Goal: Task Accomplishment & Management: Manage account settings

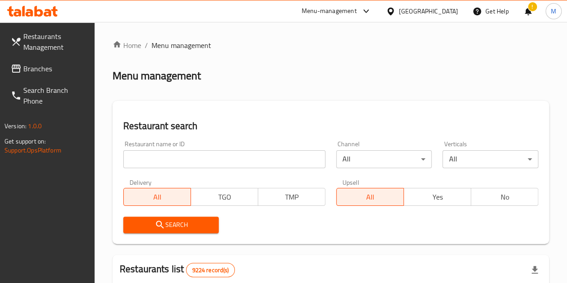
click at [172, 162] on input "search" at bounding box center [224, 159] width 202 height 18
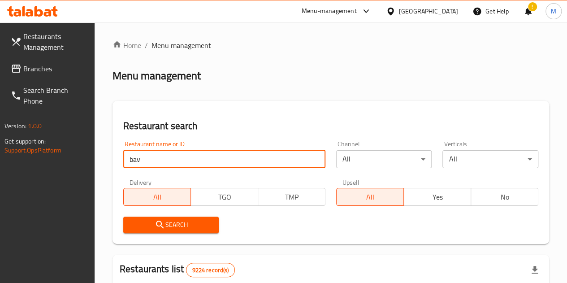
type input "bav"
click button "Search" at bounding box center [171, 225] width 96 height 17
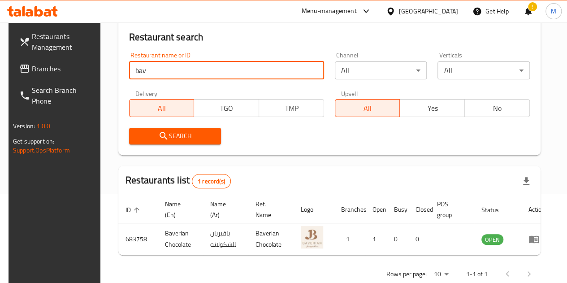
scroll to position [109, 0]
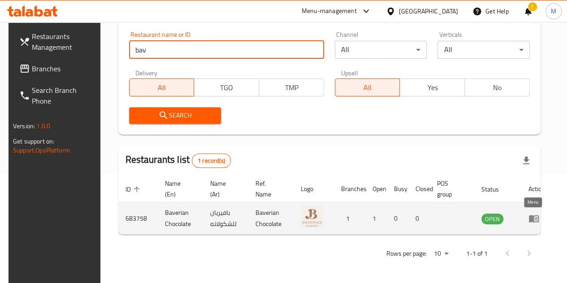
click at [534, 218] on icon "enhanced table" at bounding box center [534, 218] width 11 height 11
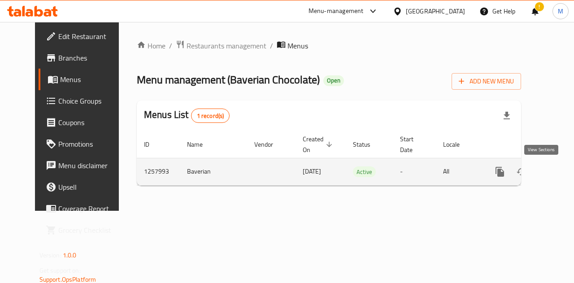
click at [560, 169] on icon "enhanced table" at bounding box center [564, 172] width 8 height 8
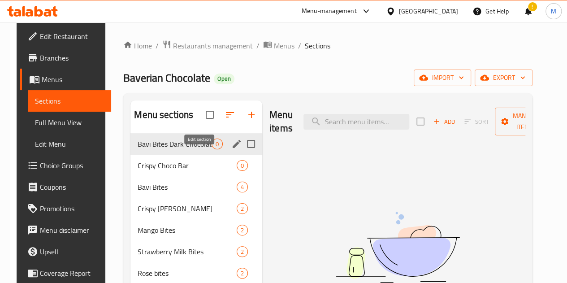
click at [231, 149] on icon "edit" at bounding box center [236, 144] width 11 height 11
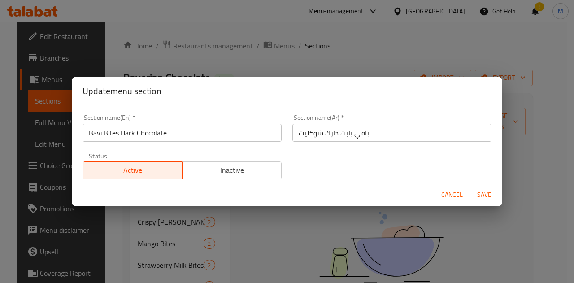
click at [443, 196] on span "Cancel" at bounding box center [452, 194] width 22 height 11
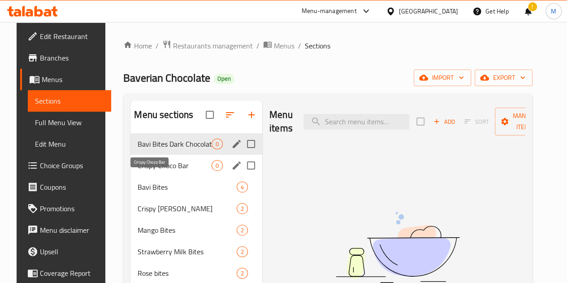
click at [151, 171] on span "Crispy Choco Bar" at bounding box center [175, 165] width 74 height 11
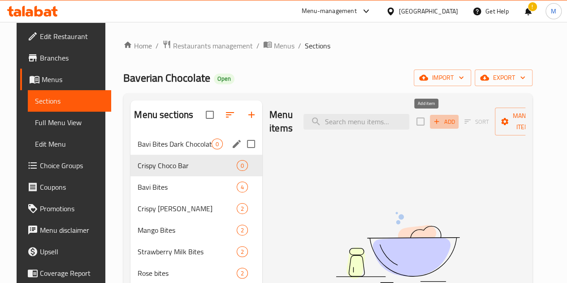
click at [432, 122] on span "Add" at bounding box center [444, 122] width 24 height 10
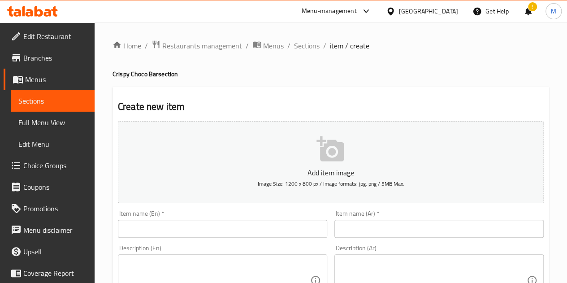
scroll to position [45, 0]
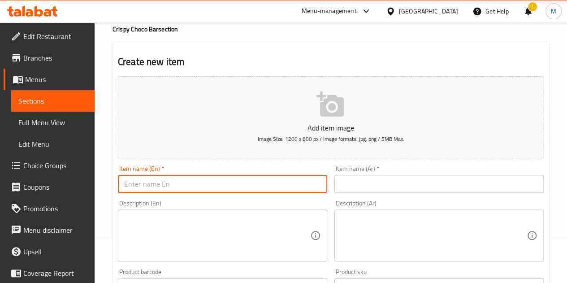
click at [180, 186] on input "text" at bounding box center [222, 184] width 209 height 18
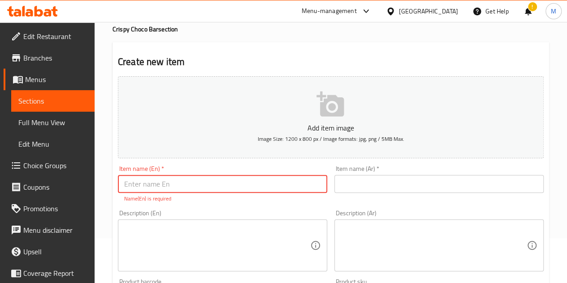
click at [177, 183] on input "text" at bounding box center [222, 184] width 209 height 18
paste input "Crispy Choco Bar"
type input "Crispy Choco Bar"
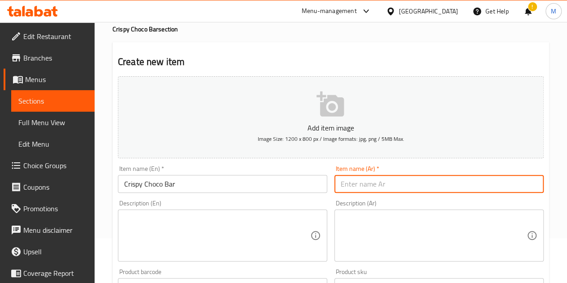
click at [370, 183] on input "text" at bounding box center [438, 184] width 209 height 18
paste input "كرسبي شوكو بار"
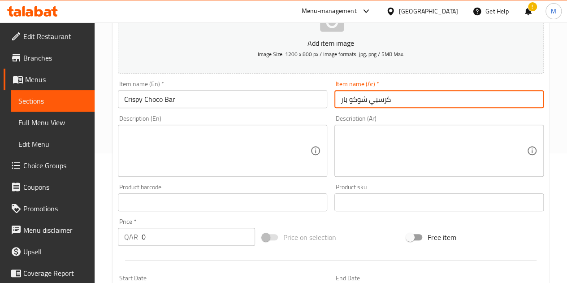
scroll to position [135, 0]
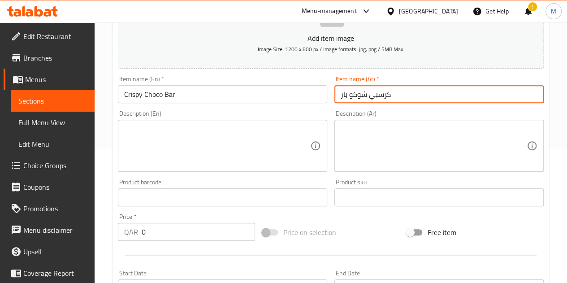
type input "كرسبي شوكو بار"
click at [164, 236] on input "0" at bounding box center [198, 232] width 113 height 18
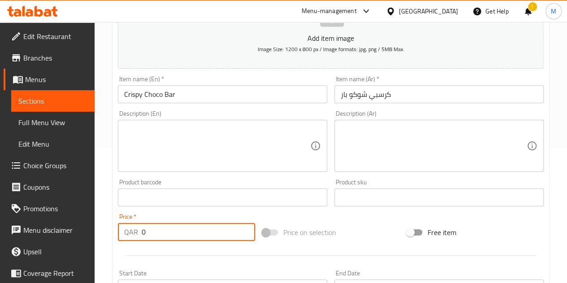
click at [187, 141] on textarea at bounding box center [217, 146] width 186 height 43
paste textarea "Crispy crepe wafer coated in our special chocolate, finished with a touch of sa…"
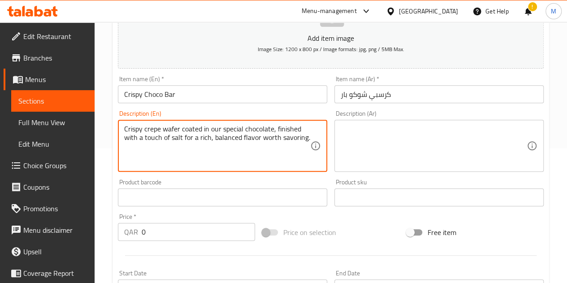
type textarea "Crispy crepe wafer coated in our special chocolate, finished with a touch of sa…"
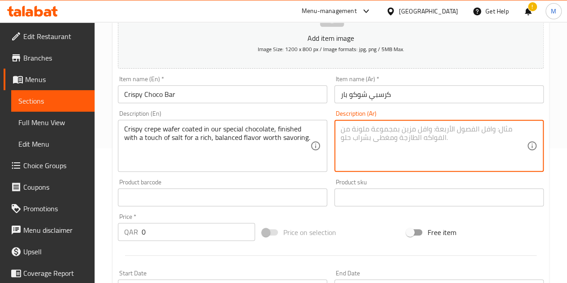
click at [415, 148] on textarea at bounding box center [434, 146] width 186 height 43
paste textarea "كريب ويفر لذيذ مغطى بالجوكلت المميز الخاص بنا ، مع رشة ملح خفيفة ، طعم متوازن ،…"
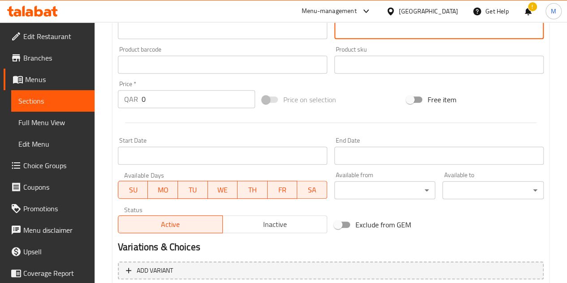
scroll to position [269, 0]
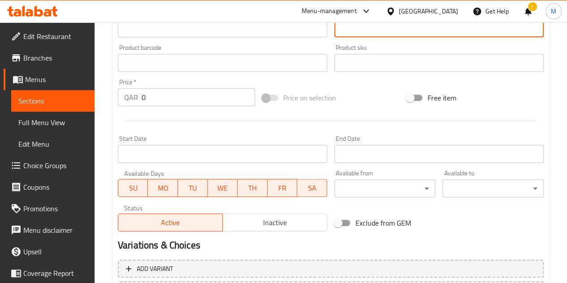
type textarea "كريب ويفر لذيذ مغطى بالجوكلت المميز الخاص بنا ، مع رشة ملح خفيفة ، طعم متوازن ،…"
click at [264, 97] on span at bounding box center [270, 98] width 15 height 6
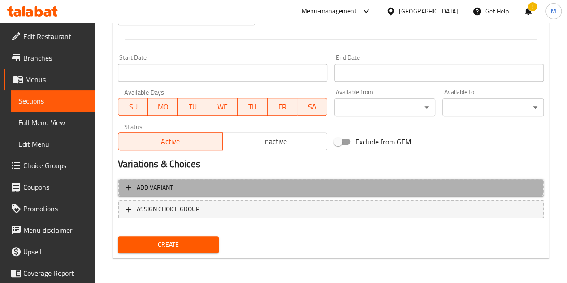
click at [198, 191] on span "Add variant" at bounding box center [331, 187] width 410 height 11
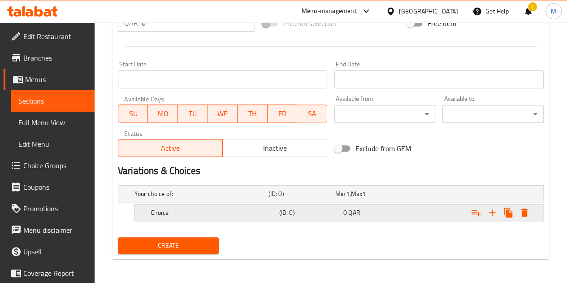
click at [235, 209] on h5 "Choice" at bounding box center [213, 212] width 125 height 9
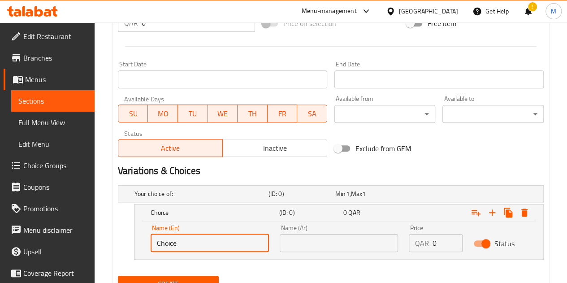
click at [216, 239] on input "Choice" at bounding box center [210, 243] width 118 height 18
click at [215, 239] on input "Choice" at bounding box center [210, 243] width 118 height 18
paste input "9 PCS"
type input "9 PCS"
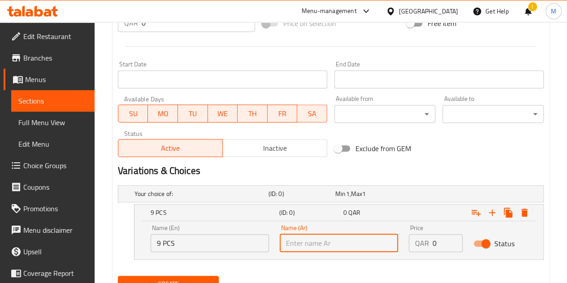
click at [345, 243] on input "text" at bounding box center [339, 243] width 118 height 18
paste input "9 قطع"
type input "9 قطع"
click at [442, 243] on input "0" at bounding box center [448, 243] width 30 height 18
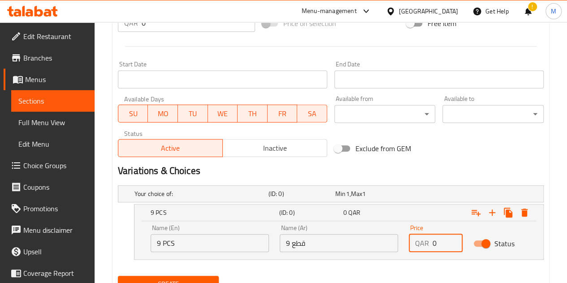
click at [440, 242] on input "0" at bounding box center [448, 243] width 30 height 18
paste input "64"
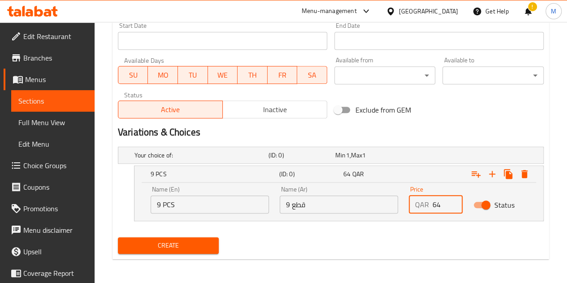
type input "64"
click at [177, 244] on span "Create" at bounding box center [168, 245] width 87 height 11
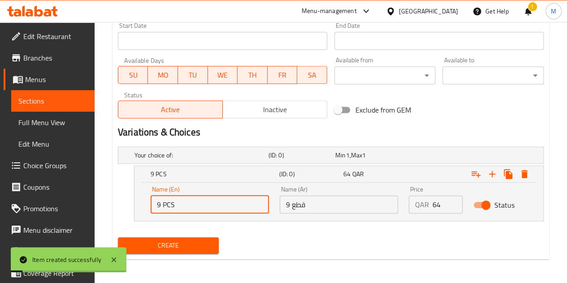
click at [213, 205] on input "9 PCS" at bounding box center [210, 204] width 118 height 18
paste input "18 PCS"
click at [210, 202] on input "Choice18 PCS" at bounding box center [210, 204] width 118 height 18
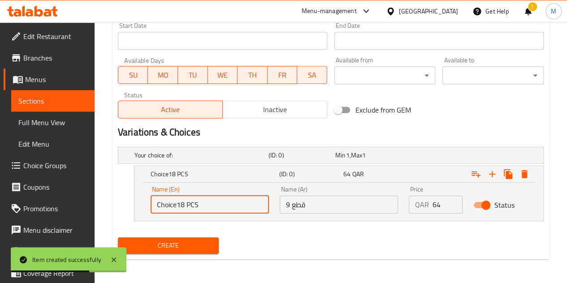
paste input "text"
type input "18 PCS"
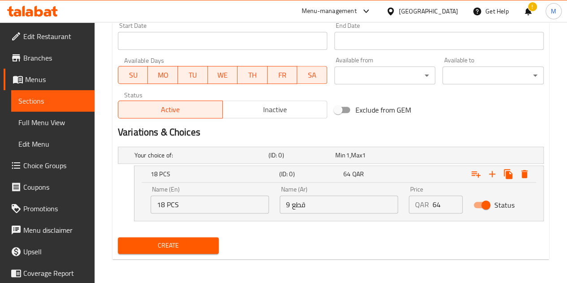
click at [311, 213] on div "Name (Ar) 9 قطع Name (Ar)" at bounding box center [338, 200] width 129 height 38
paste input "18 قطعة"
click at [307, 202] on input "18 قطعة" at bounding box center [339, 204] width 118 height 18
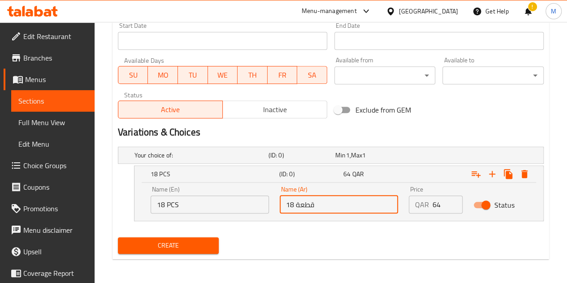
type input "18 قطعة"
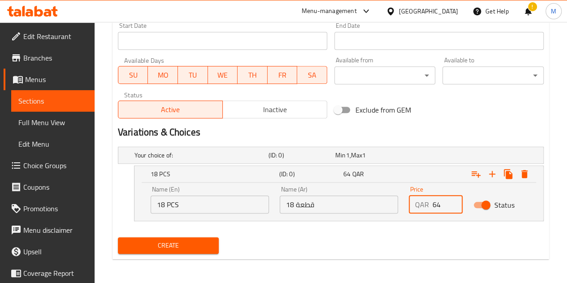
click at [444, 204] on input "64" at bounding box center [448, 204] width 30 height 18
type input "0"
type input "124"
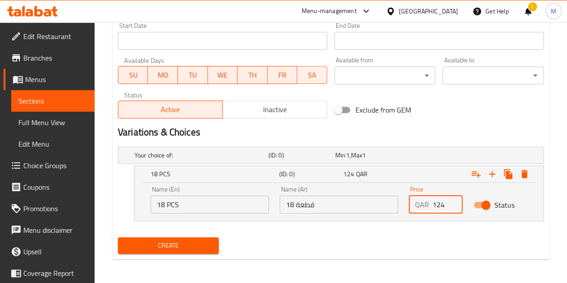
click at [190, 246] on span "Create" at bounding box center [168, 245] width 87 height 11
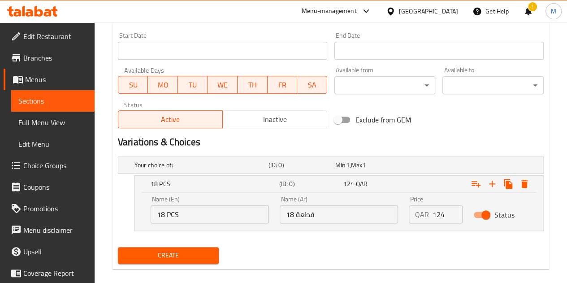
scroll to position [87, 0]
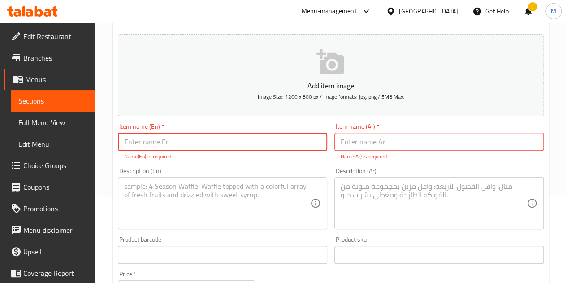
click at [213, 143] on input "text" at bounding box center [222, 142] width 209 height 18
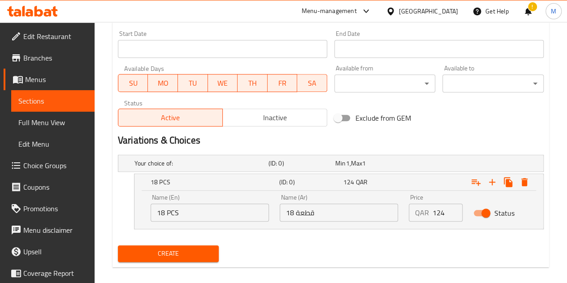
scroll to position [123, 0]
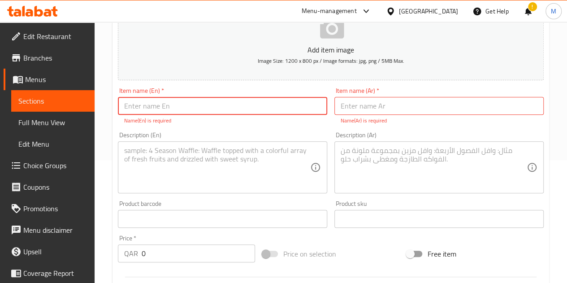
paste input "Crispy Choco Bar"
type input "Crispy Choco Bar"
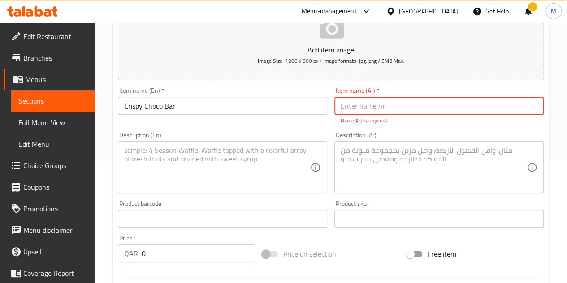
click at [345, 107] on input "text" at bounding box center [438, 106] width 209 height 18
paste input "كرسبي شوكو بار"
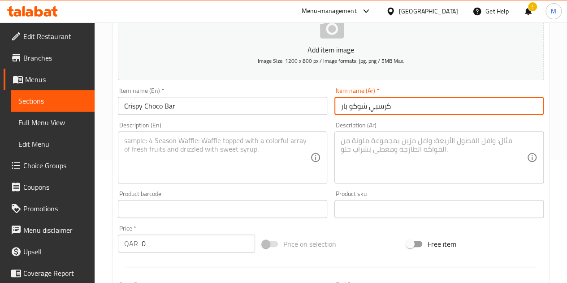
type input "كرسبي شوكو بار"
click at [177, 155] on textarea at bounding box center [217, 157] width 186 height 43
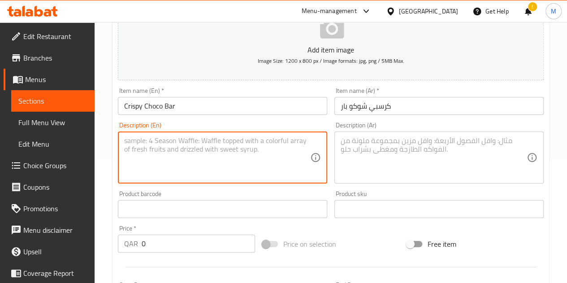
paste textarea "Crispy crepe wafer coated in our special chocolate, finished with a touch of sa…"
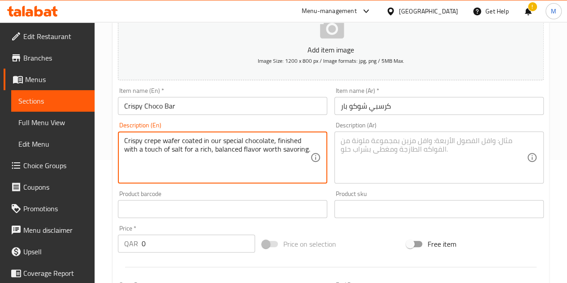
type textarea "Crispy crepe wafer coated in our special chocolate, finished with a touch of sa…"
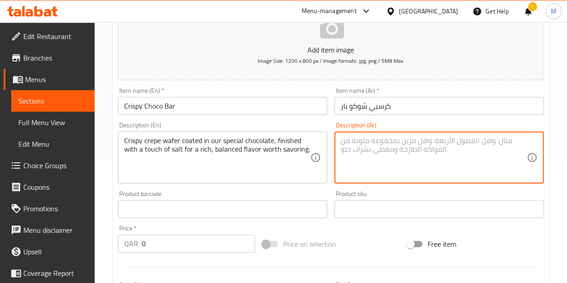
click at [369, 156] on textarea at bounding box center [434, 157] width 186 height 43
paste textarea "كريب ويفر لذيذ مغطى بالجوكلت المميز الخاص بنا ، مع رشة ملح خفيفة ، طعم متوازن ،…"
type textarea "كريب ويفر لذيذ مغطى بالجوكلت المميز الخاص بنا ، مع رشة ملح خفيفة ، طعم متوازن ،…"
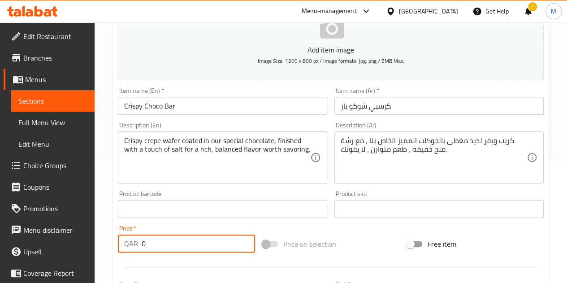
click at [185, 244] on input "0" at bounding box center [198, 244] width 113 height 18
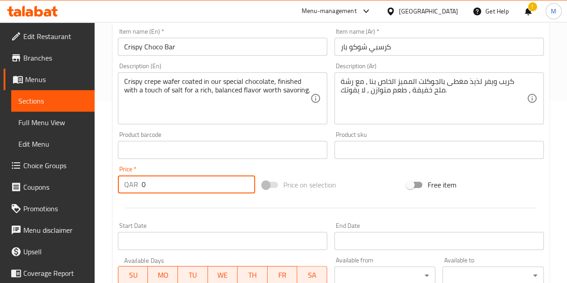
scroll to position [302, 0]
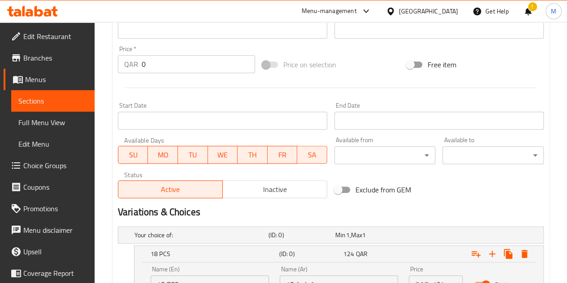
click at [270, 65] on span at bounding box center [270, 64] width 15 height 6
click at [270, 63] on span at bounding box center [270, 64] width 15 height 6
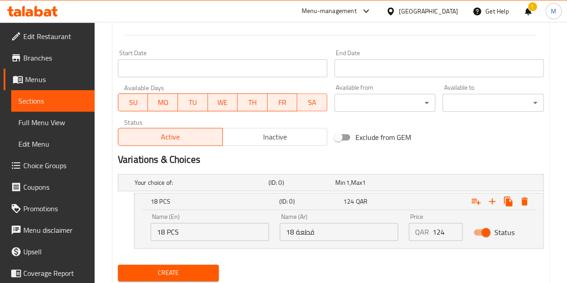
scroll to position [382, 0]
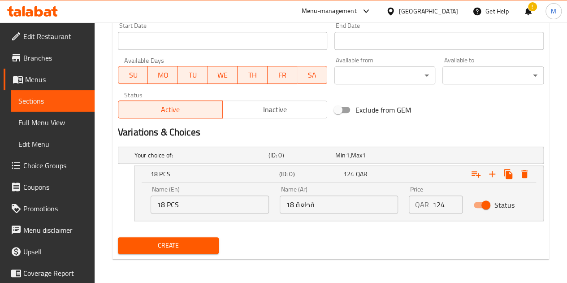
click at [173, 243] on span "Create" at bounding box center [168, 245] width 87 height 11
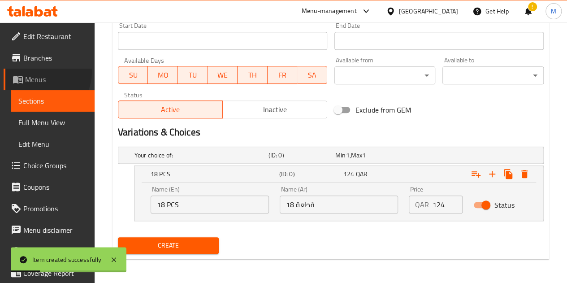
click at [42, 72] on link "Menus" at bounding box center [49, 80] width 91 height 22
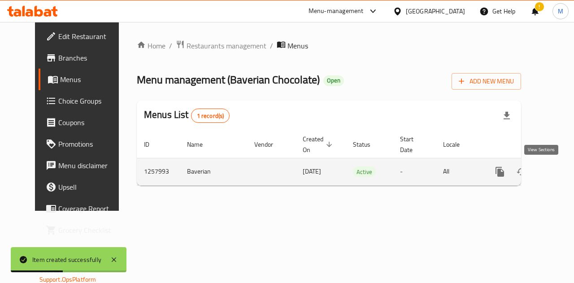
click at [560, 171] on icon "enhanced table" at bounding box center [564, 172] width 8 height 8
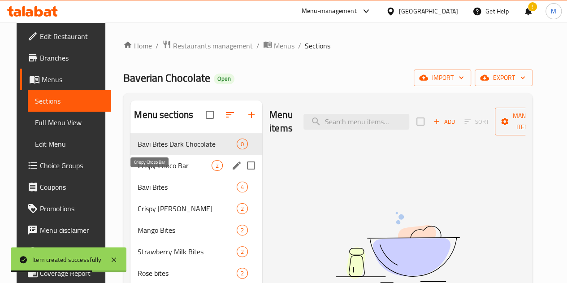
click at [160, 171] on span "Crispy Choco Bar" at bounding box center [175, 165] width 74 height 11
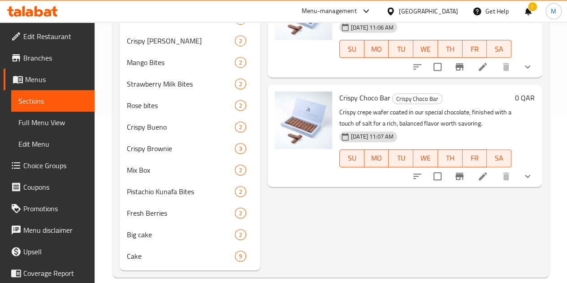
scroll to position [179, 0]
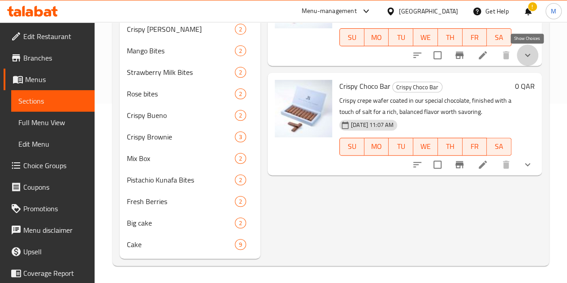
click at [527, 56] on icon "show more" at bounding box center [527, 55] width 5 height 3
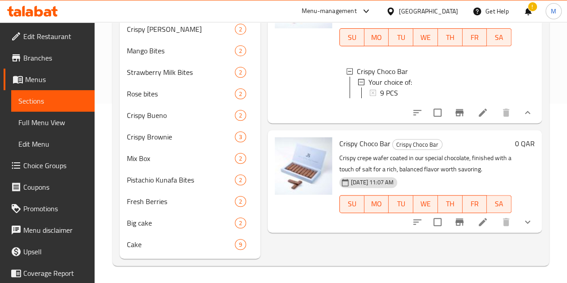
scroll to position [1, 0]
click at [530, 227] on icon "show more" at bounding box center [527, 222] width 11 height 11
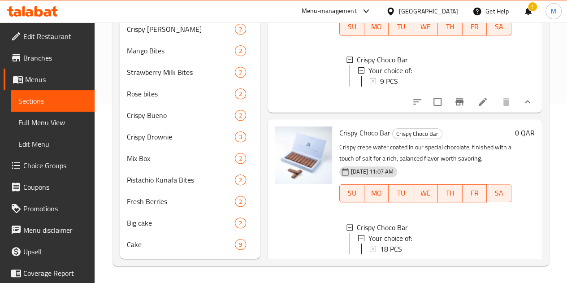
scroll to position [0, 0]
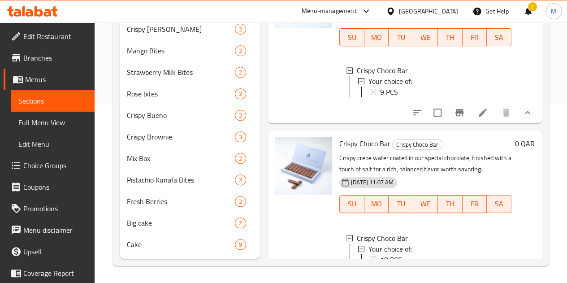
click at [478, 118] on icon at bounding box center [483, 112] width 11 height 11
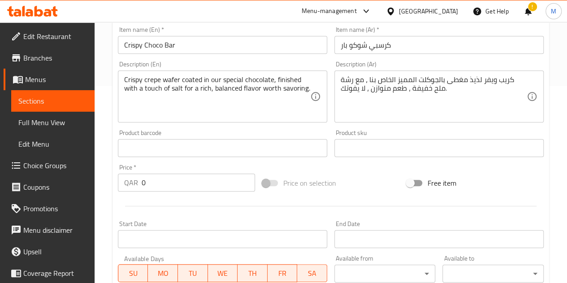
scroll to position [357, 0]
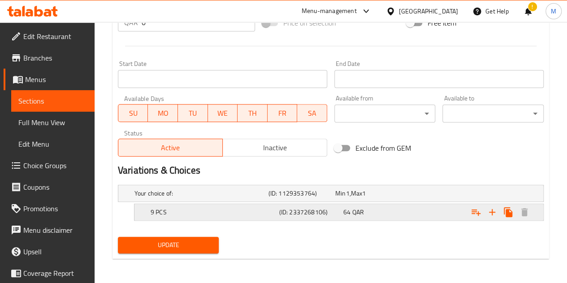
click at [383, 208] on div "64 QAR" at bounding box center [373, 212] width 61 height 9
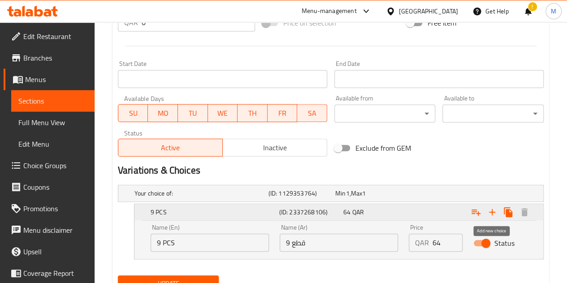
click at [491, 211] on icon "Expand" at bounding box center [492, 212] width 6 height 6
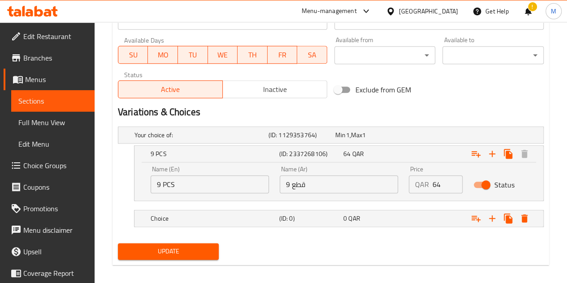
scroll to position [421, 0]
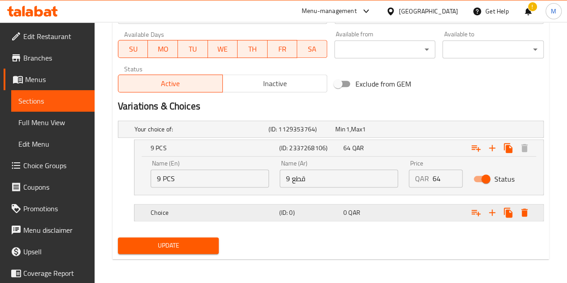
click at [255, 218] on div "Choice (ID: 0) 0 QAR" at bounding box center [342, 213] width 386 height 20
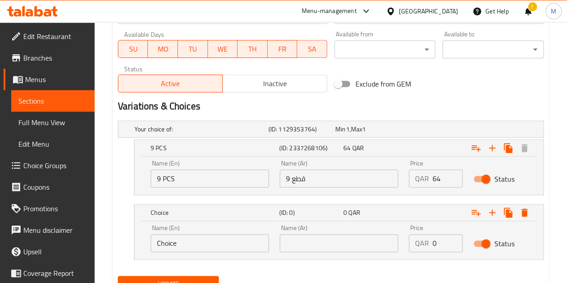
click at [212, 240] on input "Choice" at bounding box center [210, 243] width 118 height 18
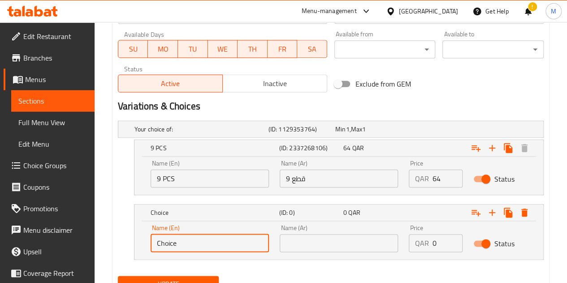
click at [212, 240] on input "Choice" at bounding box center [210, 243] width 118 height 18
click at [212, 239] on input "Choice" at bounding box center [210, 243] width 118 height 18
click at [189, 241] on input "Choice" at bounding box center [210, 243] width 118 height 18
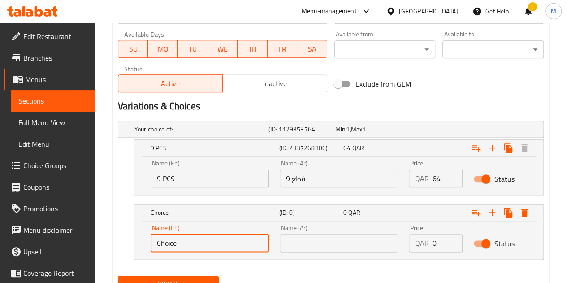
paste input "18 PCS"
type input "18 PCS"
click at [308, 250] on input "text" at bounding box center [339, 243] width 118 height 18
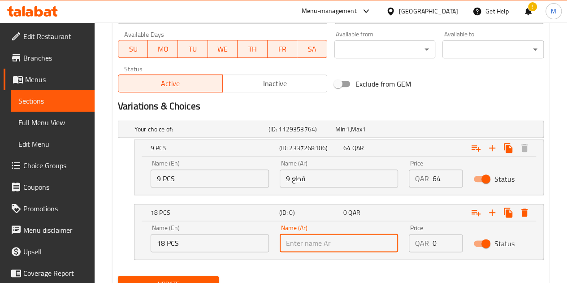
paste input "18 قطعة"
type input "18 قطعة"
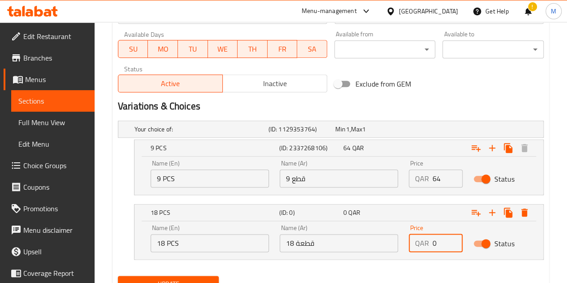
click at [433, 242] on input "0" at bounding box center [448, 243] width 30 height 18
type input "124"
click at [187, 281] on span "Update" at bounding box center [168, 283] width 87 height 11
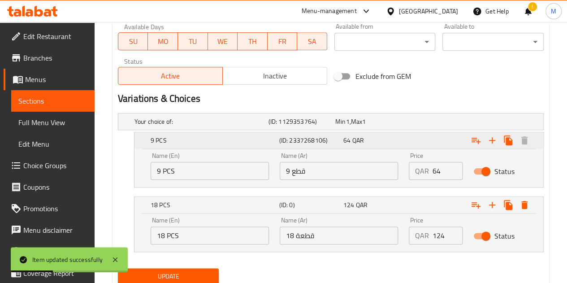
scroll to position [415, 0]
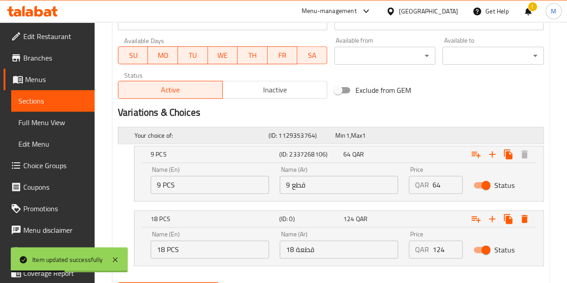
click at [268, 138] on div "(ID: 1129353764)" at bounding box center [300, 135] width 67 height 13
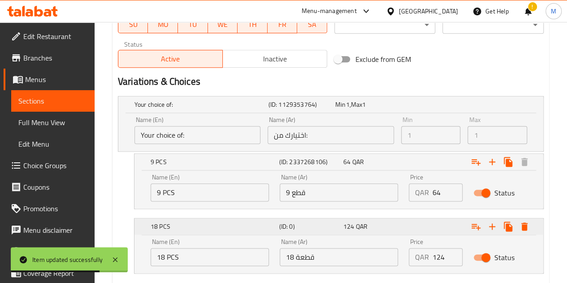
scroll to position [460, 0]
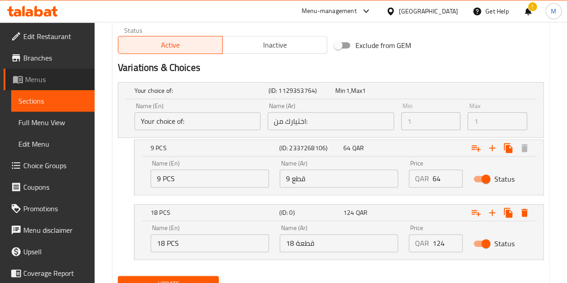
click at [53, 76] on span "Menus" at bounding box center [56, 79] width 62 height 11
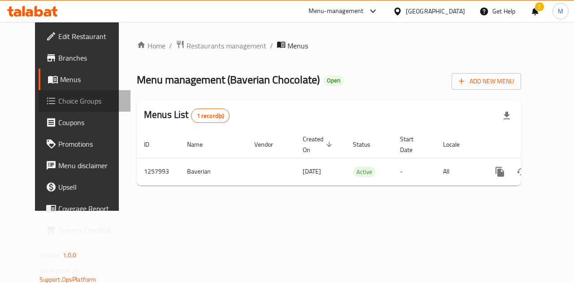
click at [58, 100] on span "Choice Groups" at bounding box center [90, 101] width 65 height 11
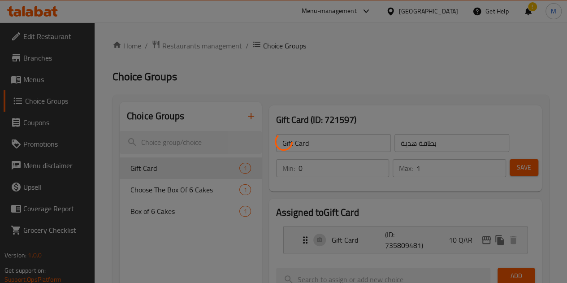
click at [48, 87] on div at bounding box center [283, 141] width 567 height 283
click at [52, 78] on div at bounding box center [283, 141] width 567 height 283
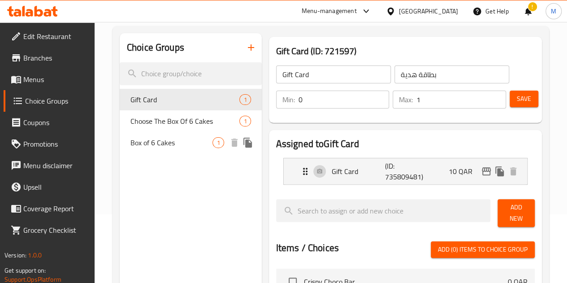
scroll to position [90, 0]
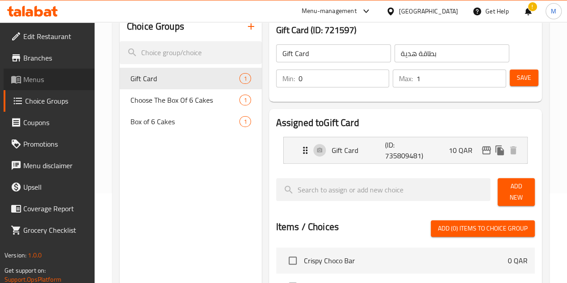
click at [52, 80] on span "Menus" at bounding box center [55, 79] width 64 height 11
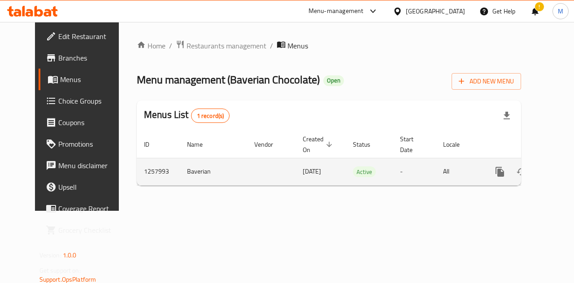
click at [559, 167] on icon "enhanced table" at bounding box center [564, 171] width 11 height 11
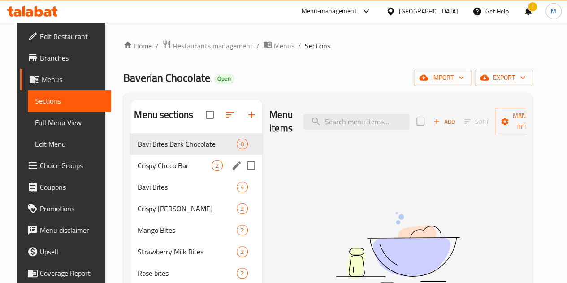
click at [161, 171] on span "Crispy Choco Bar" at bounding box center [175, 165] width 74 height 11
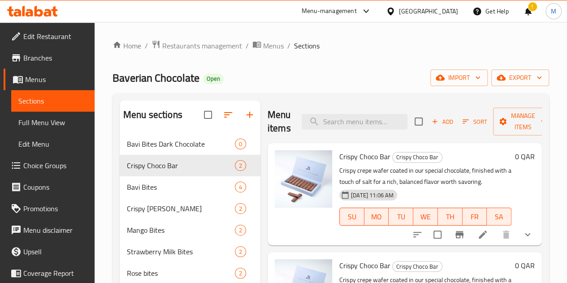
scroll to position [90, 0]
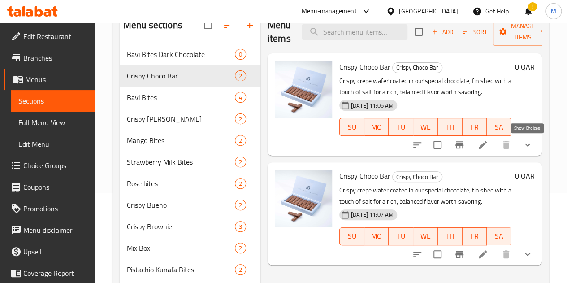
click at [523, 145] on icon "show more" at bounding box center [527, 144] width 11 height 11
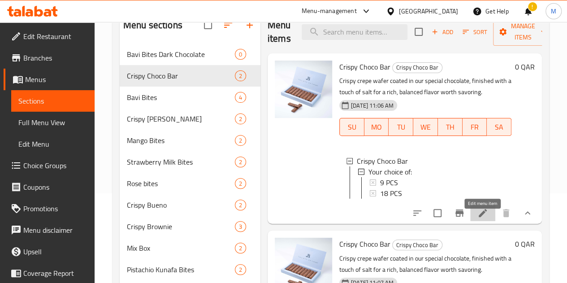
click at [483, 218] on icon at bounding box center [483, 213] width 11 height 11
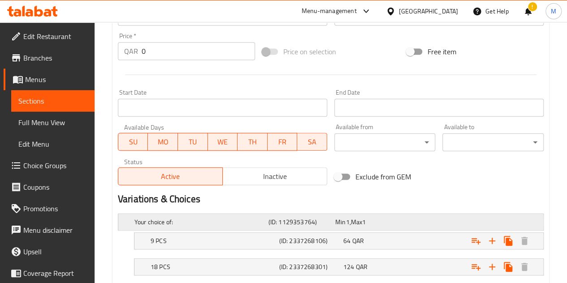
scroll to position [382, 0]
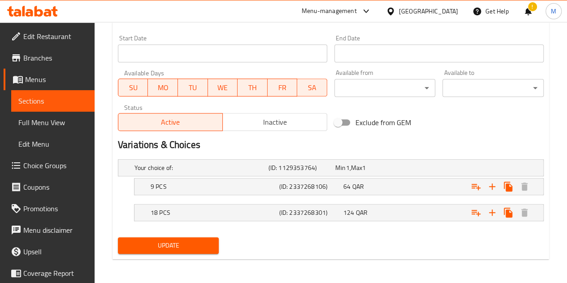
click at [52, 100] on span "Sections" at bounding box center [52, 101] width 69 height 11
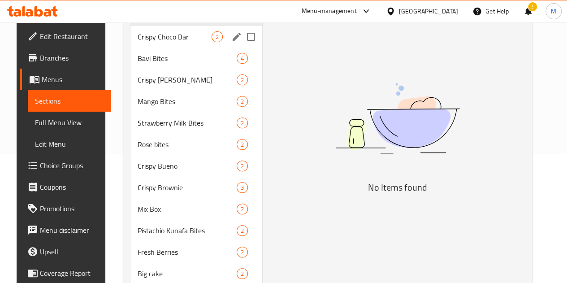
click at [152, 48] on div "Crispy Choco Bar 2" at bounding box center [196, 37] width 132 height 22
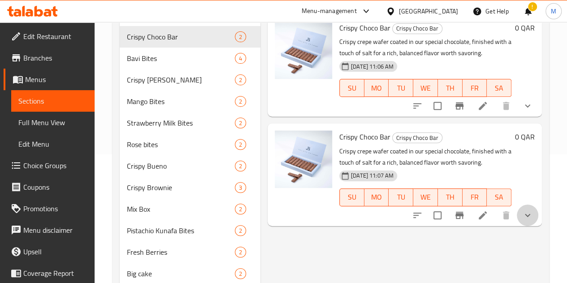
click at [533, 214] on button "show more" at bounding box center [528, 215] width 22 height 22
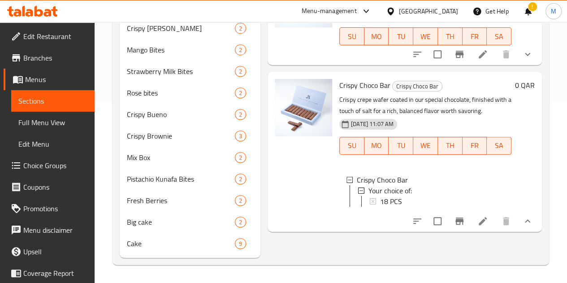
scroll to position [193, 0]
click at [483, 217] on icon at bounding box center [483, 221] width 11 height 11
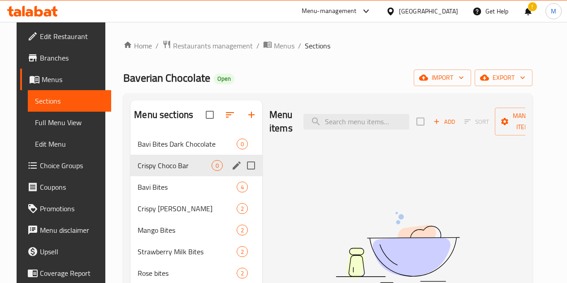
scroll to position [59, 0]
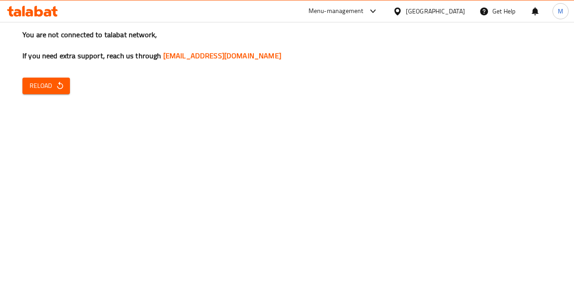
click at [49, 88] on span "Reload" at bounding box center [46, 85] width 33 height 11
click at [63, 88] on icon "button" at bounding box center [60, 85] width 9 height 9
click at [30, 89] on span "Reload" at bounding box center [46, 85] width 33 height 11
click at [38, 85] on span "Reload" at bounding box center [46, 85] width 33 height 11
click at [54, 87] on span "Reload" at bounding box center [46, 85] width 33 height 11
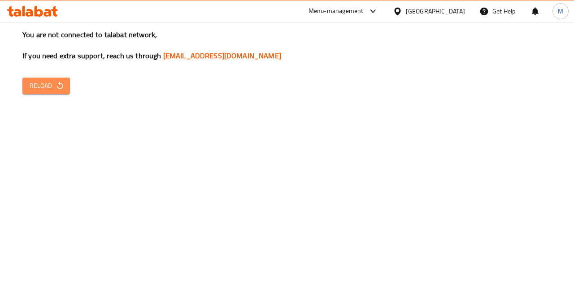
click at [56, 88] on icon "button" at bounding box center [60, 85] width 9 height 9
click at [43, 86] on span "Reload" at bounding box center [46, 85] width 33 height 11
click at [47, 86] on span "Reload" at bounding box center [46, 85] width 33 height 11
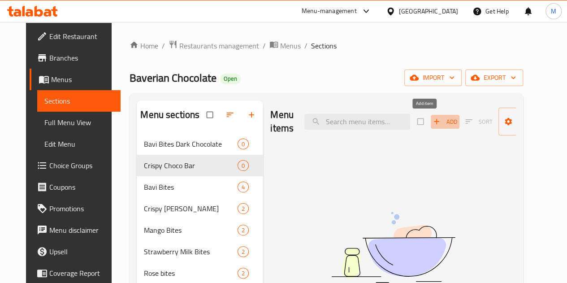
click at [433, 121] on span "Add" at bounding box center [445, 122] width 24 height 10
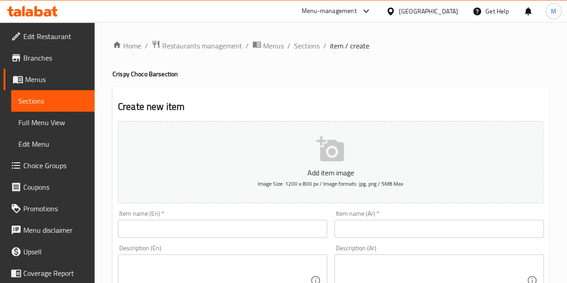
click at [205, 229] on input "text" at bounding box center [222, 229] width 209 height 18
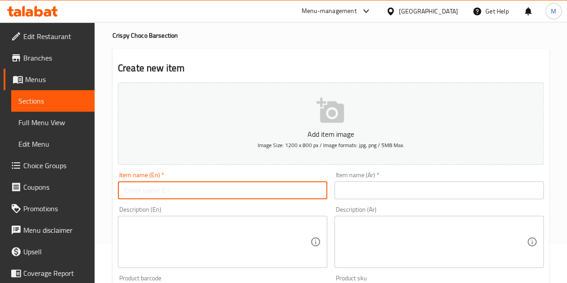
scroll to position [90, 0]
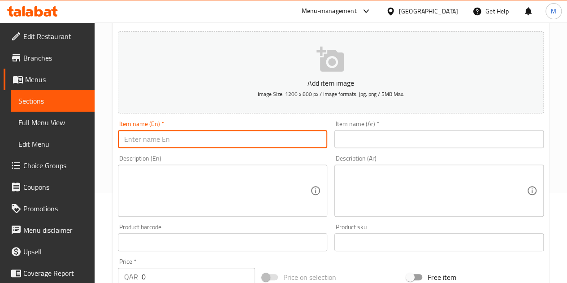
click at [253, 135] on input "text" at bounding box center [222, 139] width 209 height 18
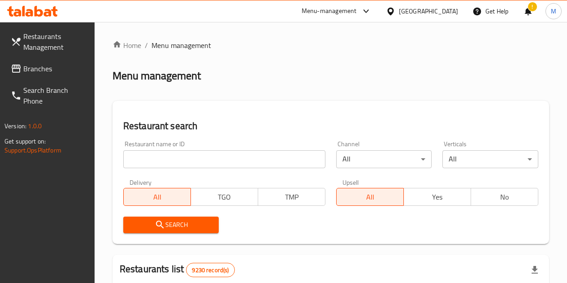
scroll to position [93, 0]
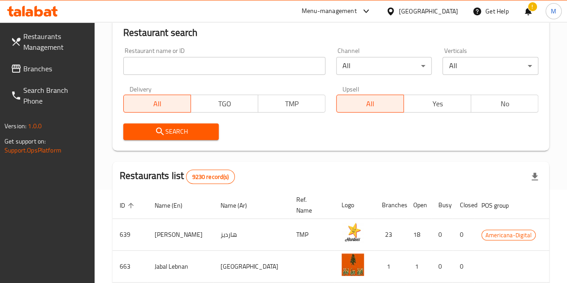
click at [170, 68] on input "search" at bounding box center [224, 66] width 202 height 18
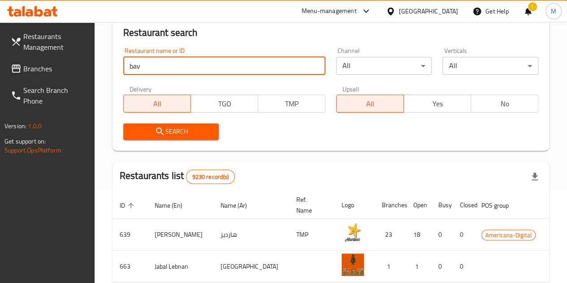
type input "bav"
click button "Search" at bounding box center [171, 131] width 96 height 17
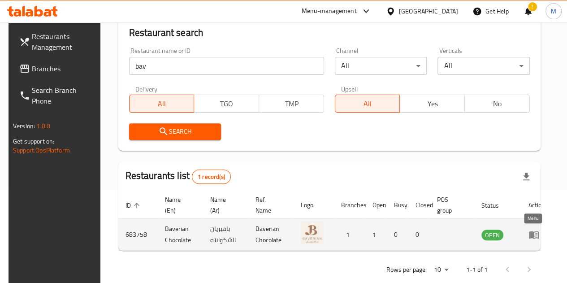
click at [534, 234] on icon "enhanced table" at bounding box center [535, 235] width 3 height 4
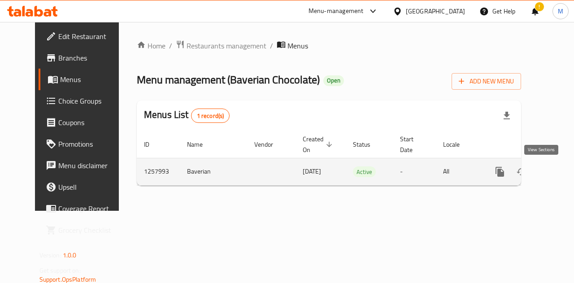
click at [559, 173] on icon "enhanced table" at bounding box center [564, 171] width 11 height 11
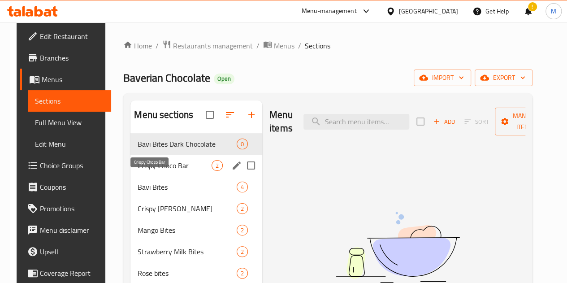
click at [156, 171] on span "Crispy Choco Bar" at bounding box center [175, 165] width 74 height 11
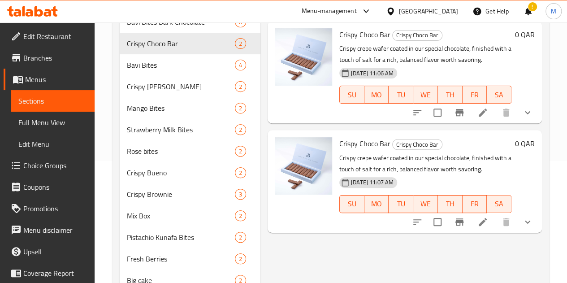
scroll to position [179, 0]
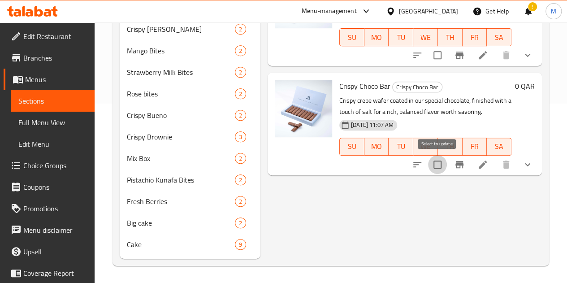
click at [439, 168] on input "checkbox" at bounding box center [437, 164] width 19 height 19
checkbox input "true"
click at [455, 165] on icon "Branch-specific-item" at bounding box center [459, 164] width 11 height 11
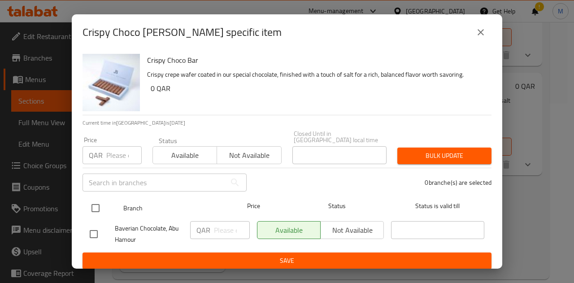
click at [99, 202] on input "checkbox" at bounding box center [95, 208] width 19 height 19
checkbox input "true"
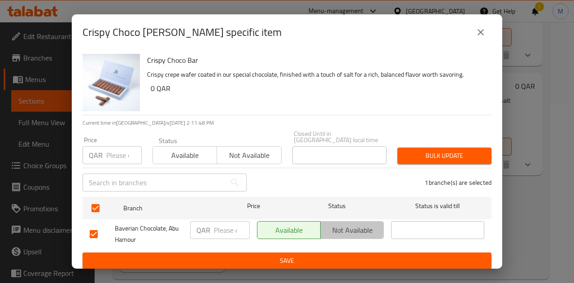
drag, startPoint x: 350, startPoint y: 226, endPoint x: 340, endPoint y: 248, distance: 24.7
click at [349, 226] on span "Not available" at bounding box center [352, 230] width 56 height 13
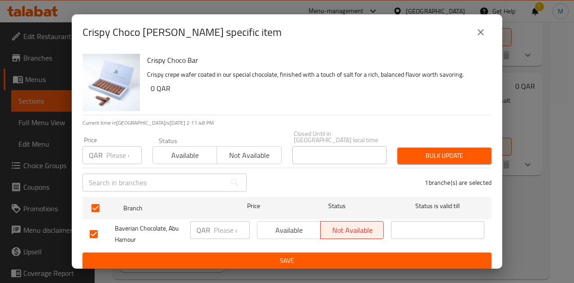
click at [334, 255] on span "Save" at bounding box center [287, 260] width 395 height 11
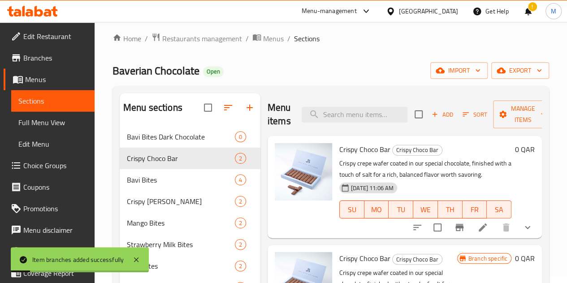
scroll to position [0, 0]
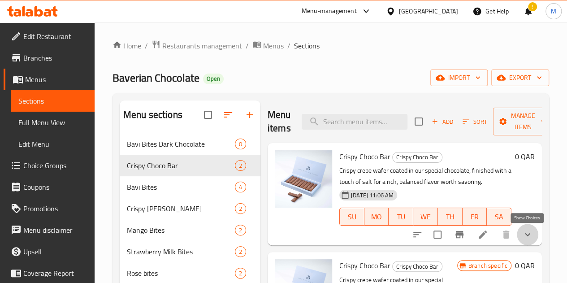
click at [530, 232] on icon "show more" at bounding box center [527, 234] width 11 height 11
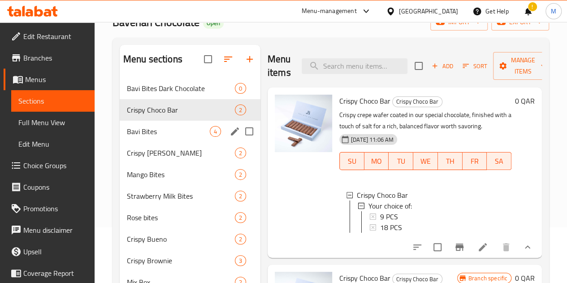
scroll to position [45, 0]
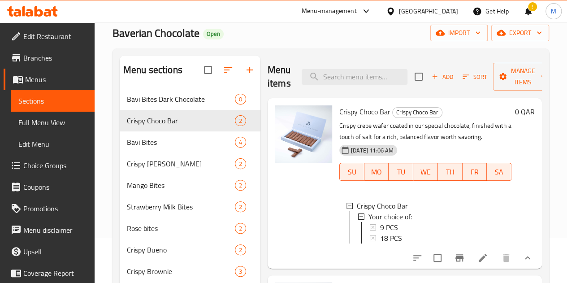
click at [39, 167] on span "Choice Groups" at bounding box center [55, 165] width 64 height 11
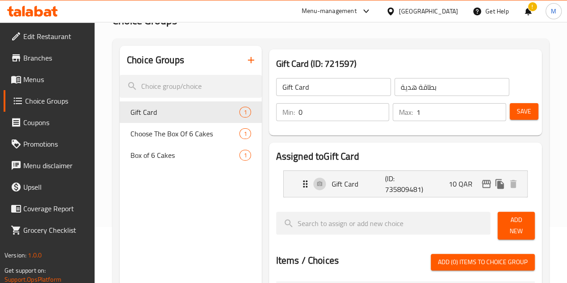
scroll to position [90, 0]
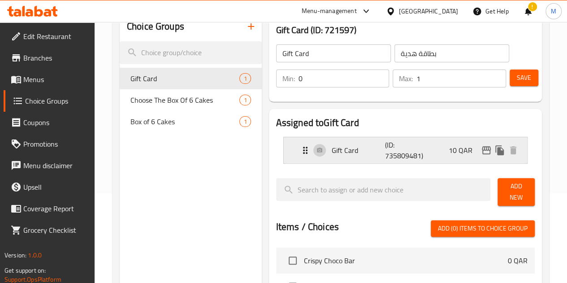
click at [424, 146] on div "Gift Card (ID: 735809481) 10 QAR" at bounding box center [408, 150] width 217 height 26
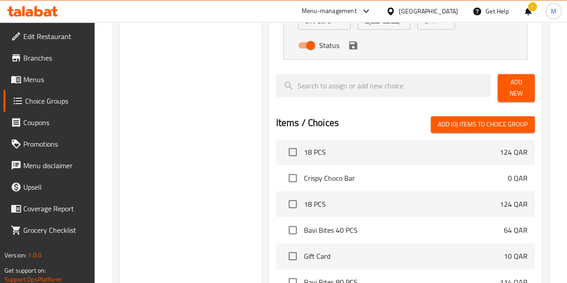
scroll to position [0, 0]
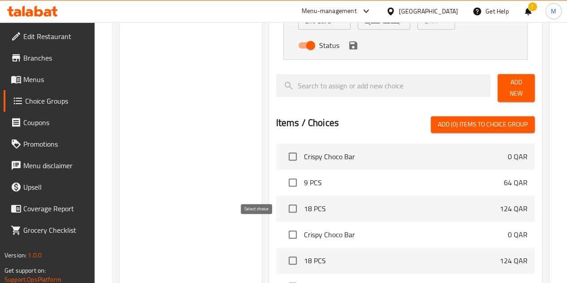
click at [283, 228] on input "checkbox" at bounding box center [292, 234] width 19 height 19
checkbox input "true"
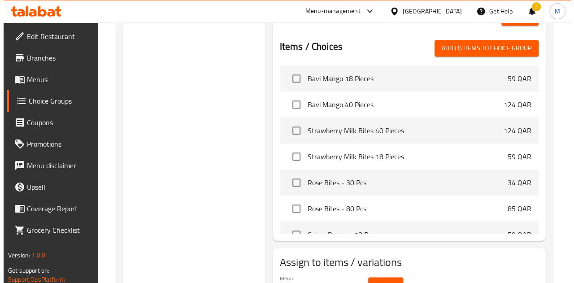
scroll to position [434, 0]
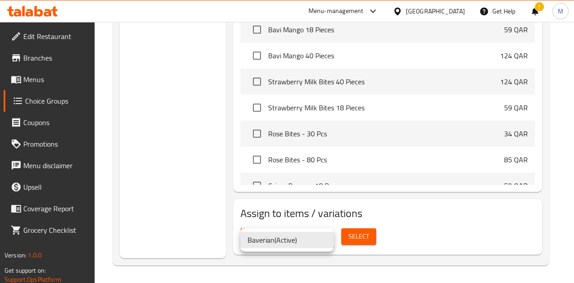
click at [306, 242] on li "Baverian ( Active )" at bounding box center [286, 240] width 93 height 16
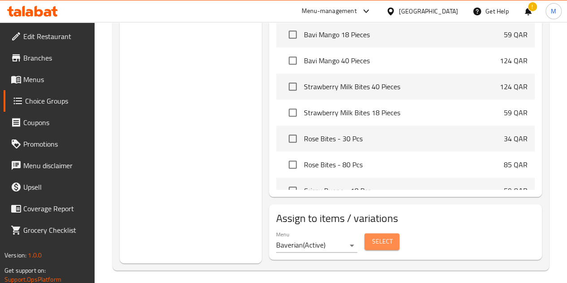
click at [372, 236] on span "Select" at bounding box center [382, 241] width 21 height 11
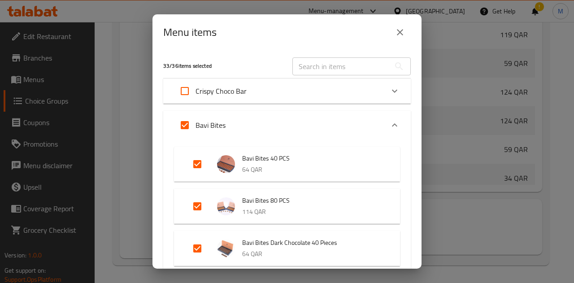
scroll to position [343, 0]
click at [182, 126] on input "Expand" at bounding box center [185, 125] width 22 height 22
checkbox input "false"
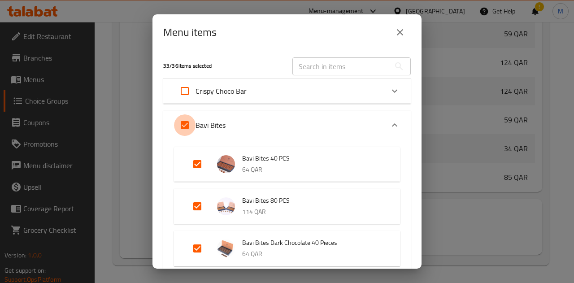
checkbox input "false"
click at [257, 90] on div "Crispy Choco Bar" at bounding box center [279, 91] width 210 height 22
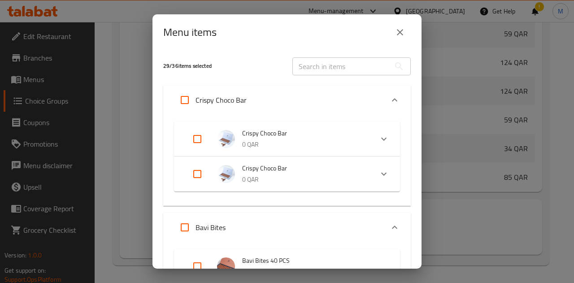
click at [195, 135] on input "Expand" at bounding box center [198, 139] width 22 height 22
checkbox input "true"
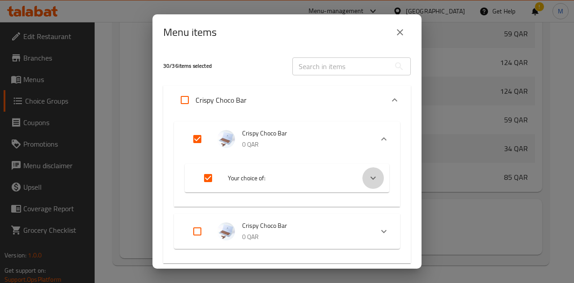
click at [369, 177] on icon "Expand" at bounding box center [373, 178] width 11 height 11
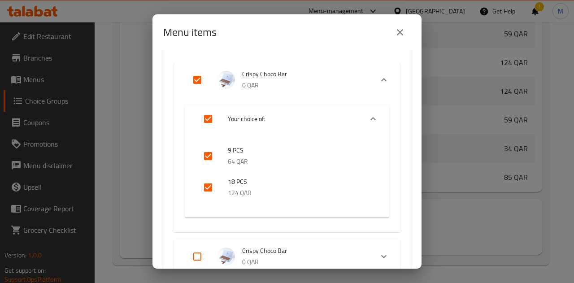
scroll to position [90, 0]
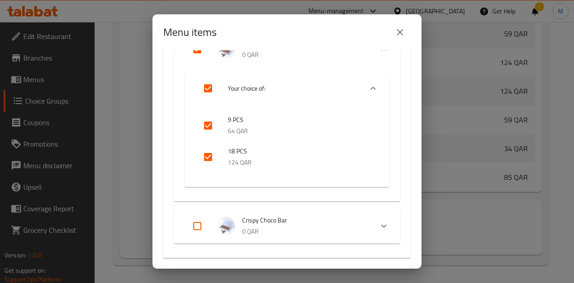
click at [213, 91] on input "Expand" at bounding box center [208, 89] width 22 height 22
checkbox input "false"
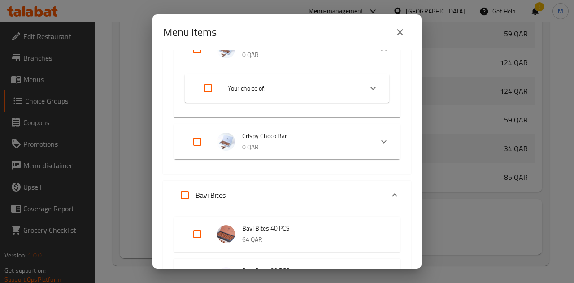
click at [193, 52] on input "Expand" at bounding box center [198, 50] width 22 height 22
checkbox input "true"
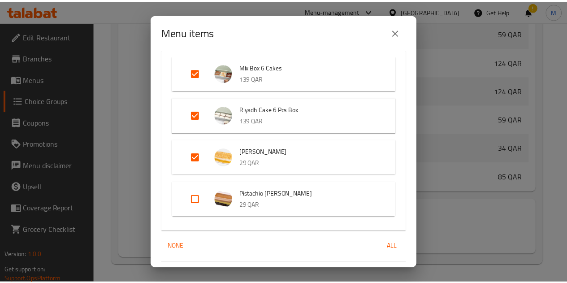
scroll to position [2035, 0]
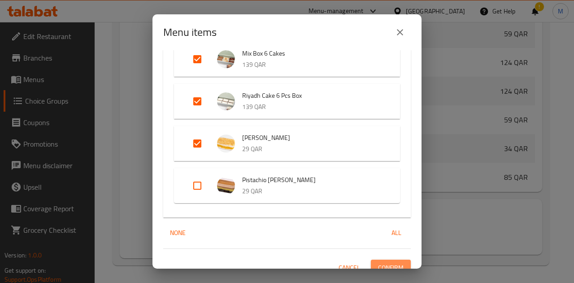
click at [385, 262] on span "Confirm" at bounding box center [391, 267] width 26 height 11
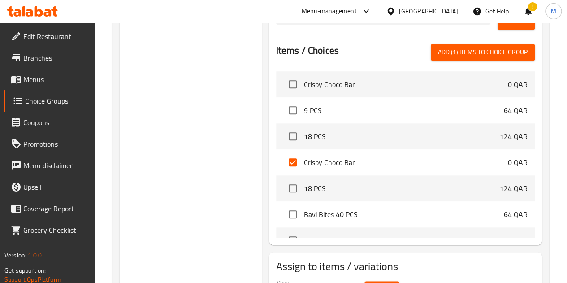
scroll to position [300, 0]
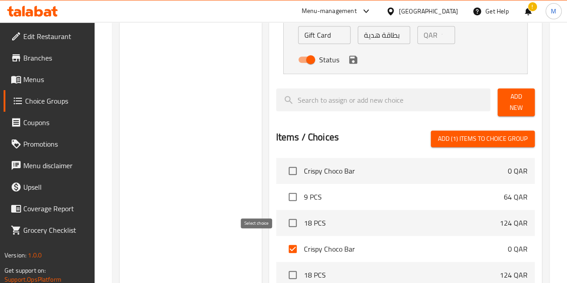
click at [283, 243] on input "checkbox" at bounding box center [292, 248] width 19 height 19
checkbox input "false"
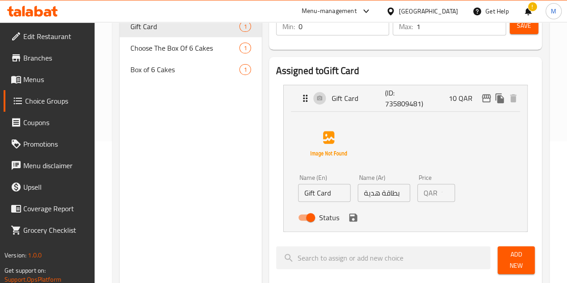
scroll to position [255, 0]
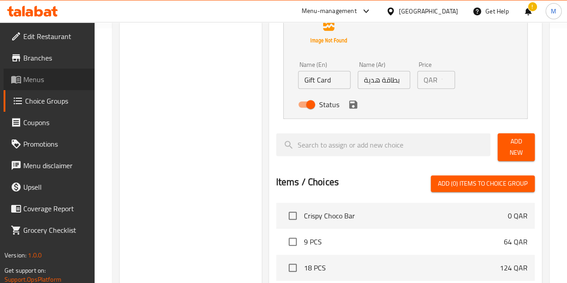
click at [50, 81] on span "Menus" at bounding box center [55, 79] width 64 height 11
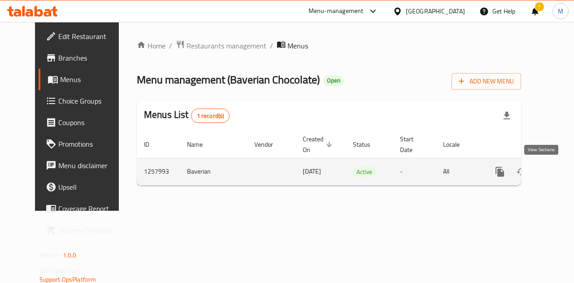
drag, startPoint x: 543, startPoint y: 170, endPoint x: 550, endPoint y: 165, distance: 9.0
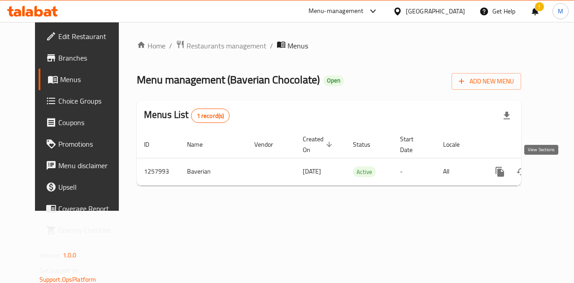
click at [559, 169] on icon "enhanced table" at bounding box center [564, 171] width 11 height 11
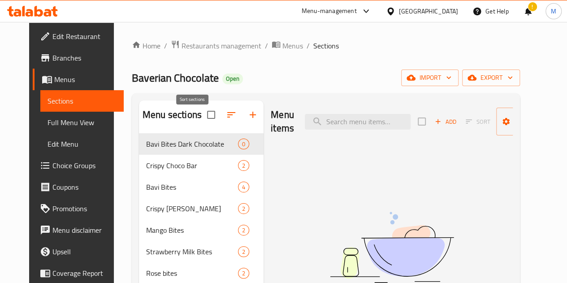
click at [221, 122] on button "button" at bounding box center [232, 115] width 22 height 22
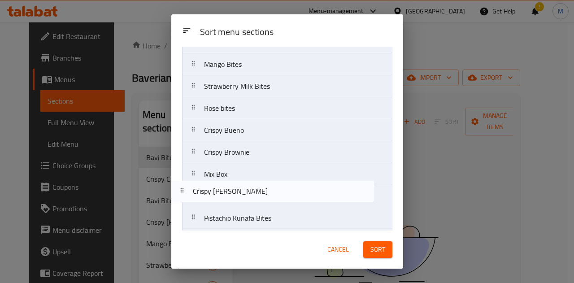
scroll to position [88, 0]
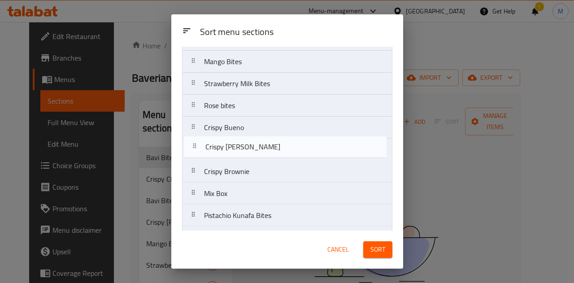
drag, startPoint x: 268, startPoint y: 107, endPoint x: 270, endPoint y: 153, distance: 46.2
click at [270, 153] on nav "Bavi Bites Dark Chocolate Crispy Choco Bar Bavi Bites Crispy [PERSON_NAME] Mang…" at bounding box center [287, 138] width 210 height 308
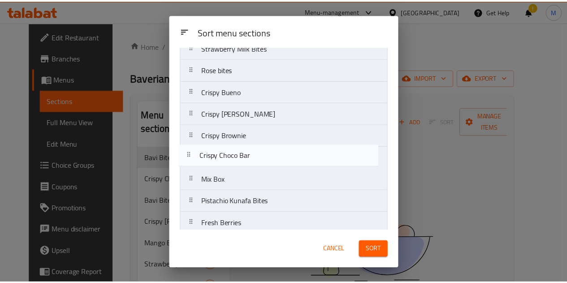
scroll to position [102, 0]
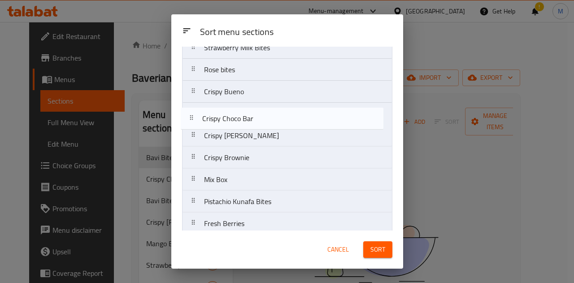
drag, startPoint x: 259, startPoint y: 104, endPoint x: 260, endPoint y: 121, distance: 16.6
click at [260, 121] on nav "Bavi Bites Dark Chocolate Crispy Choco Bar Bavi Bites Mango Bites Strawberry Mi…" at bounding box center [287, 124] width 210 height 308
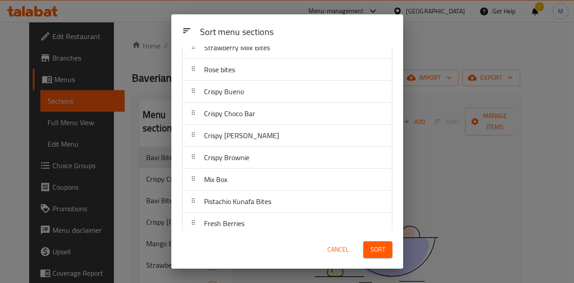
click at [380, 248] on span "Sort" at bounding box center [377, 249] width 15 height 11
